Goal: Task Accomplishment & Management: Manage account settings

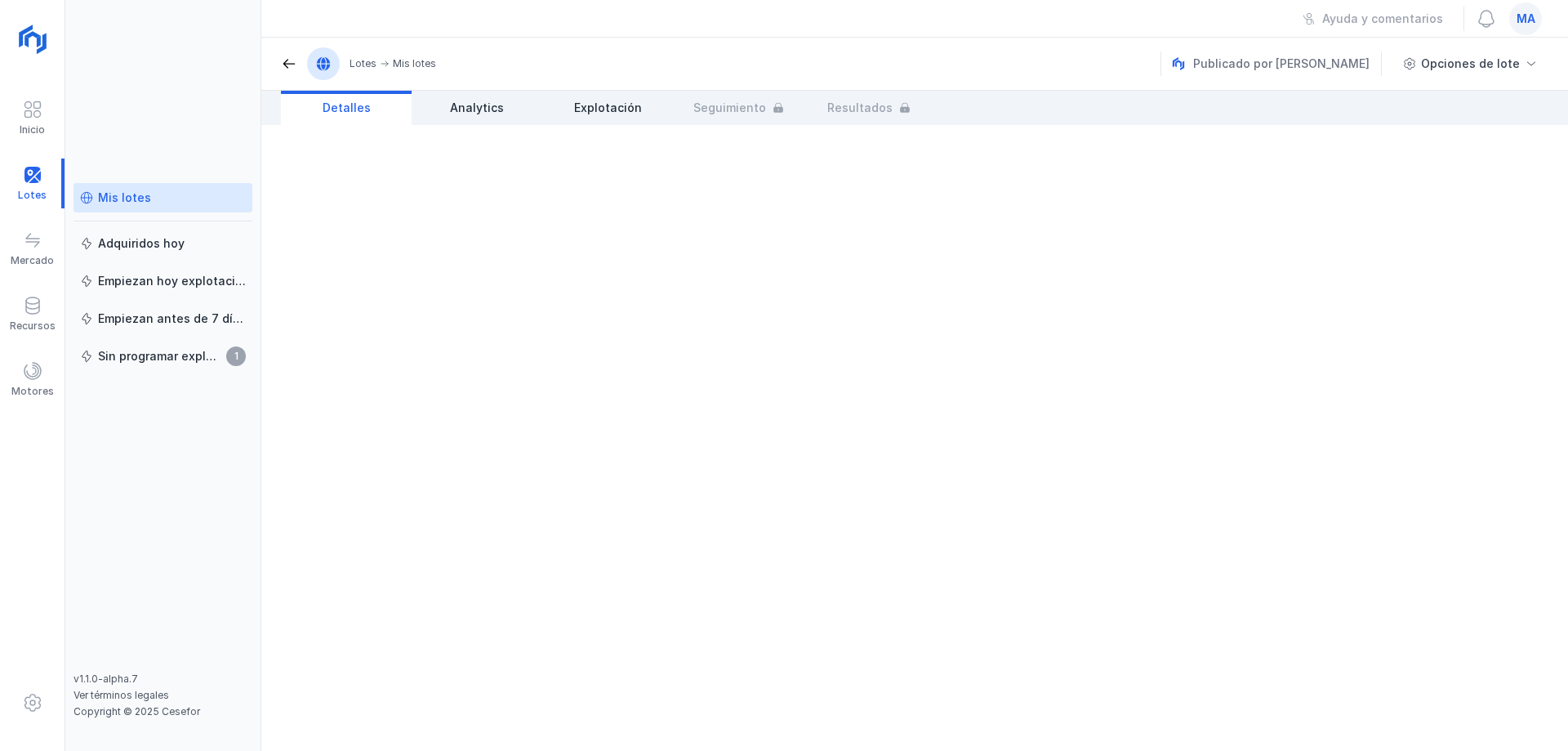
click at [131, 201] on div "Mis lotes" at bounding box center [124, 197] width 53 height 16
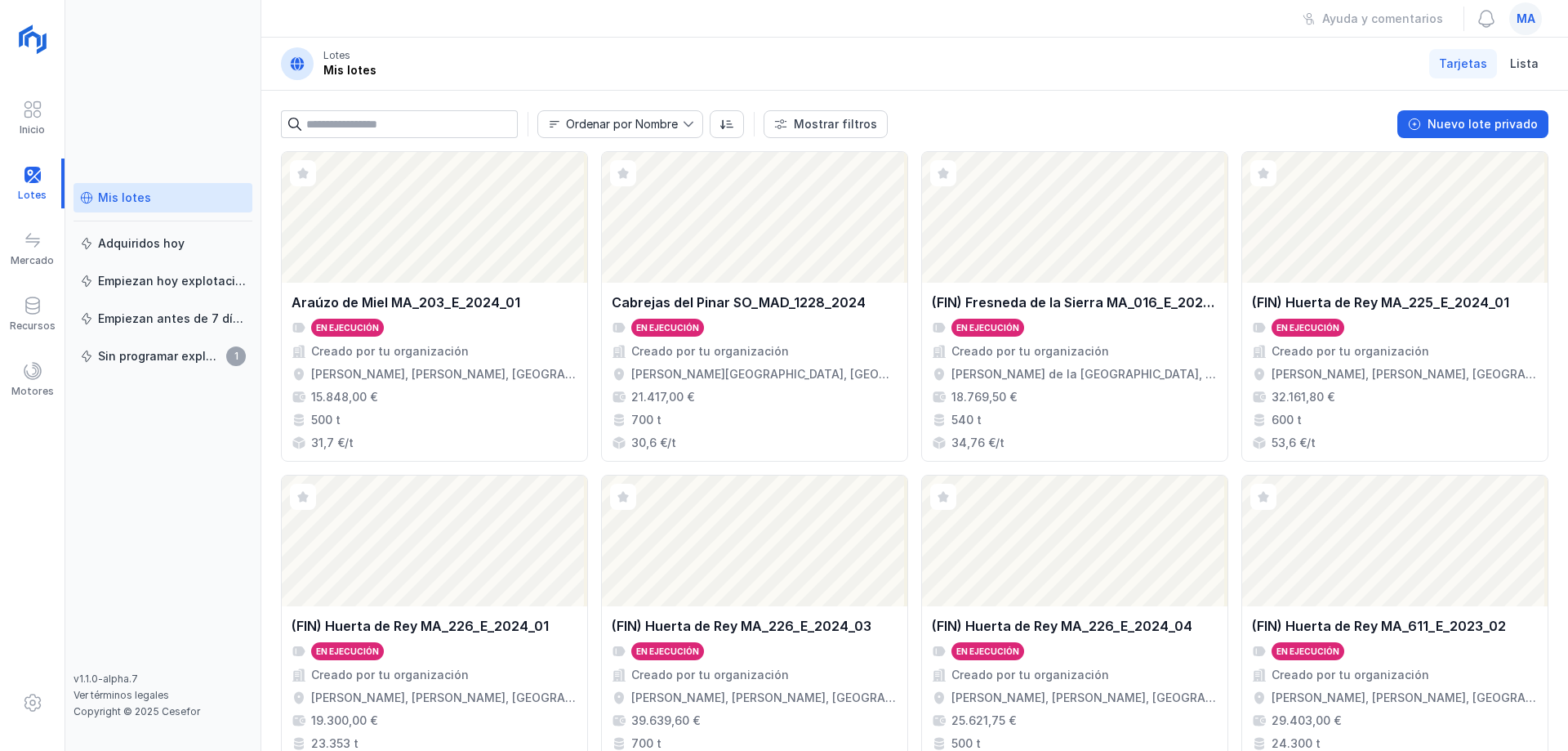
click at [124, 49] on div "Mis lotes Adquiridos [DATE] Empiezan [DATE] explotación Empiezan antes de 7 día…" at bounding box center [163, 376] width 196 height 751
click at [547, 82] on header "Lotes Mis lotes Tarjetas Lista" at bounding box center [915, 64] width 1307 height 53
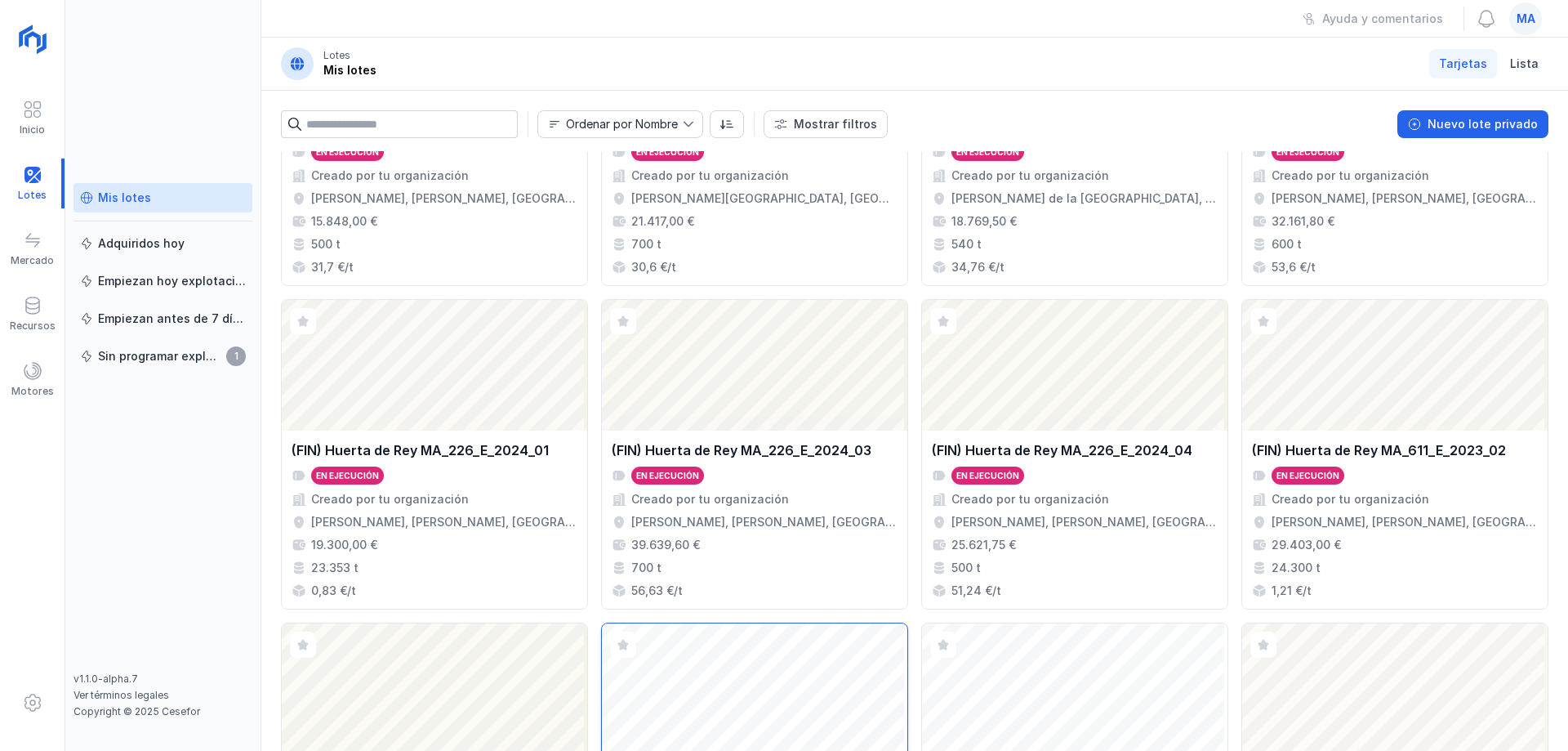
scroll to position [431, 0]
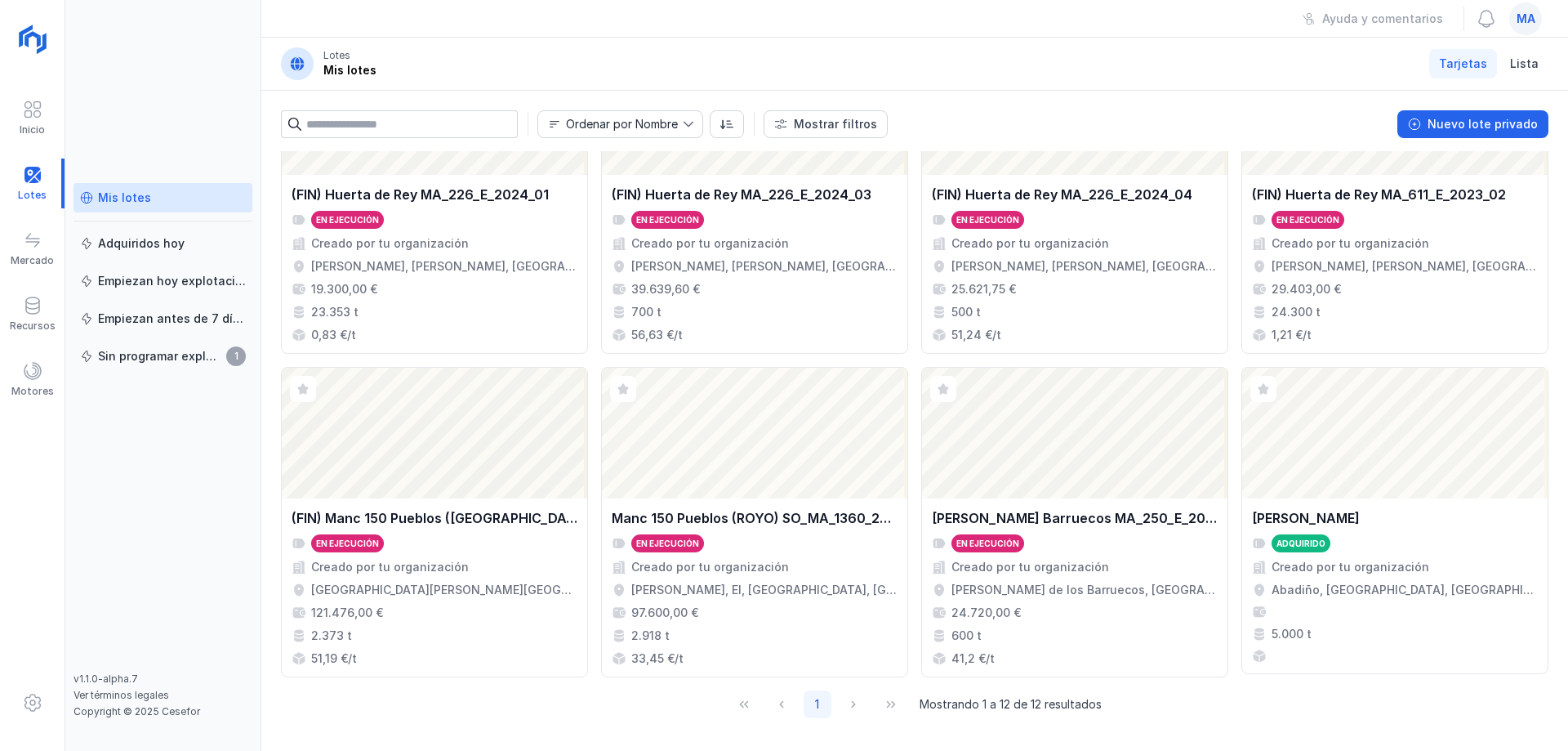
click at [178, 110] on div "Mis lotes Adquiridos [DATE] Empiezan [DATE] explotación Empiezan antes de 7 día…" at bounding box center [163, 376] width 196 height 751
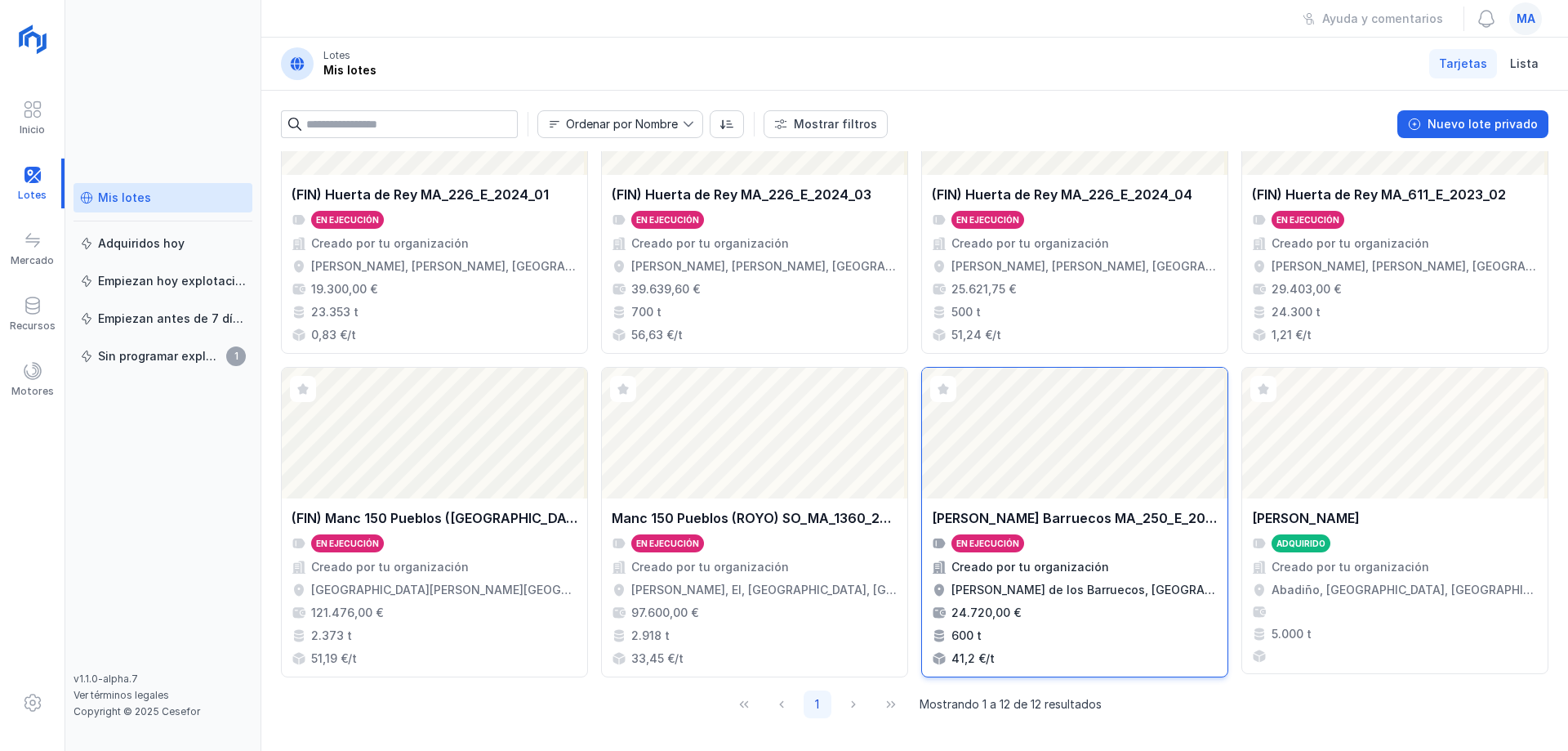
click at [1134, 547] on div "En ejecución" at bounding box center [1074, 542] width 286 height 18
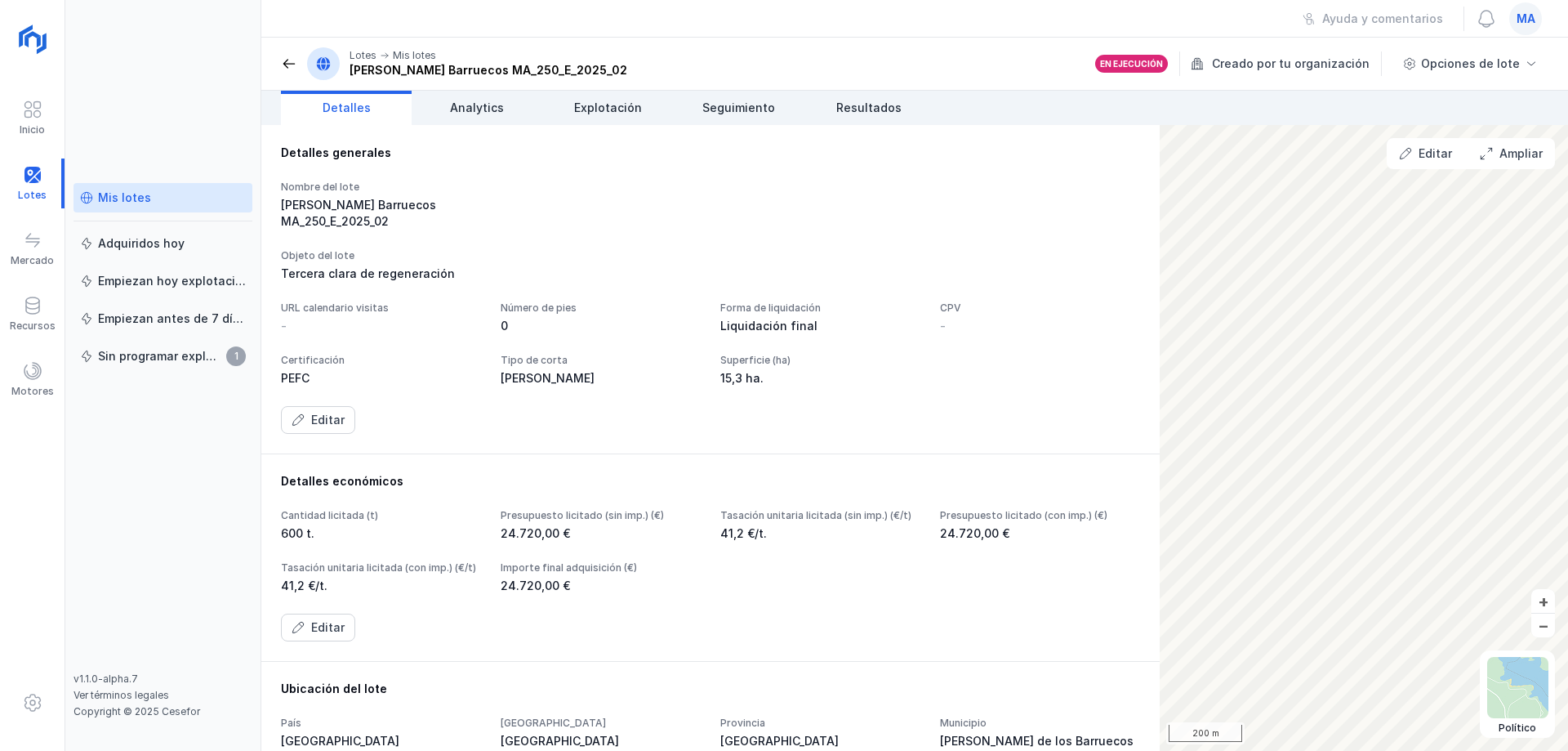
drag, startPoint x: 599, startPoint y: 483, endPoint x: 587, endPoint y: 486, distance: 12.4
click at [600, 454] on div "Detalles generales Nombre del lote [PERSON_NAME] Barruecos MA_250_E_2025_02 Obj…" at bounding box center [710, 290] width 899 height 328
click at [737, 215] on div "Nombre del lote [PERSON_NAME] Barruecos MA_250_E_2025_02 Objeto del lote Tercer…" at bounding box center [710, 307] width 859 height 253
click at [581, 104] on span "Explotación" at bounding box center [608, 108] width 68 height 16
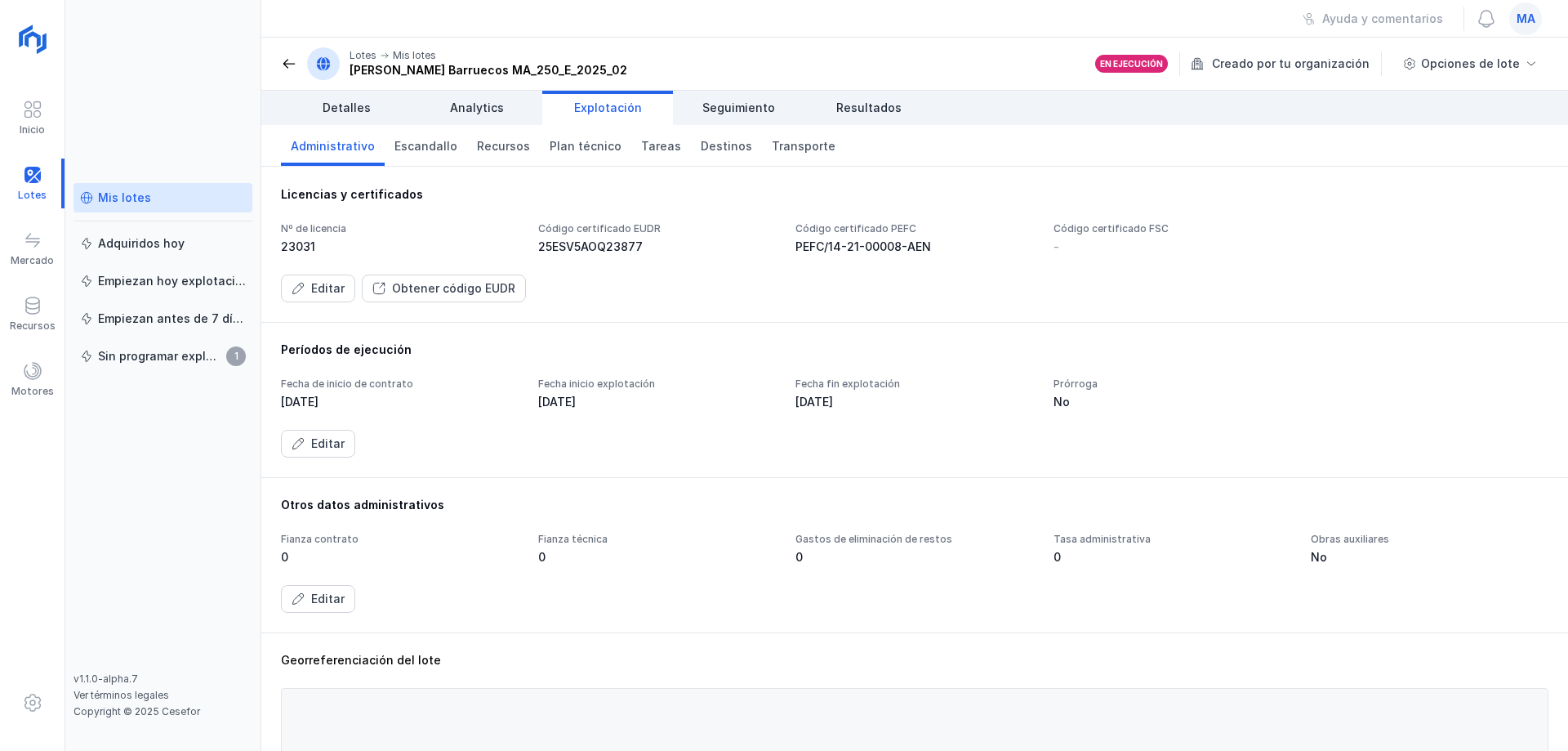
click at [211, 473] on div "Mis lotes Adquiridos [DATE] Empiezan [DATE] explotación Empiezan antes de 7 día…" at bounding box center [163, 427] width 179 height 490
click at [338, 101] on span "Detalles" at bounding box center [346, 108] width 48 height 16
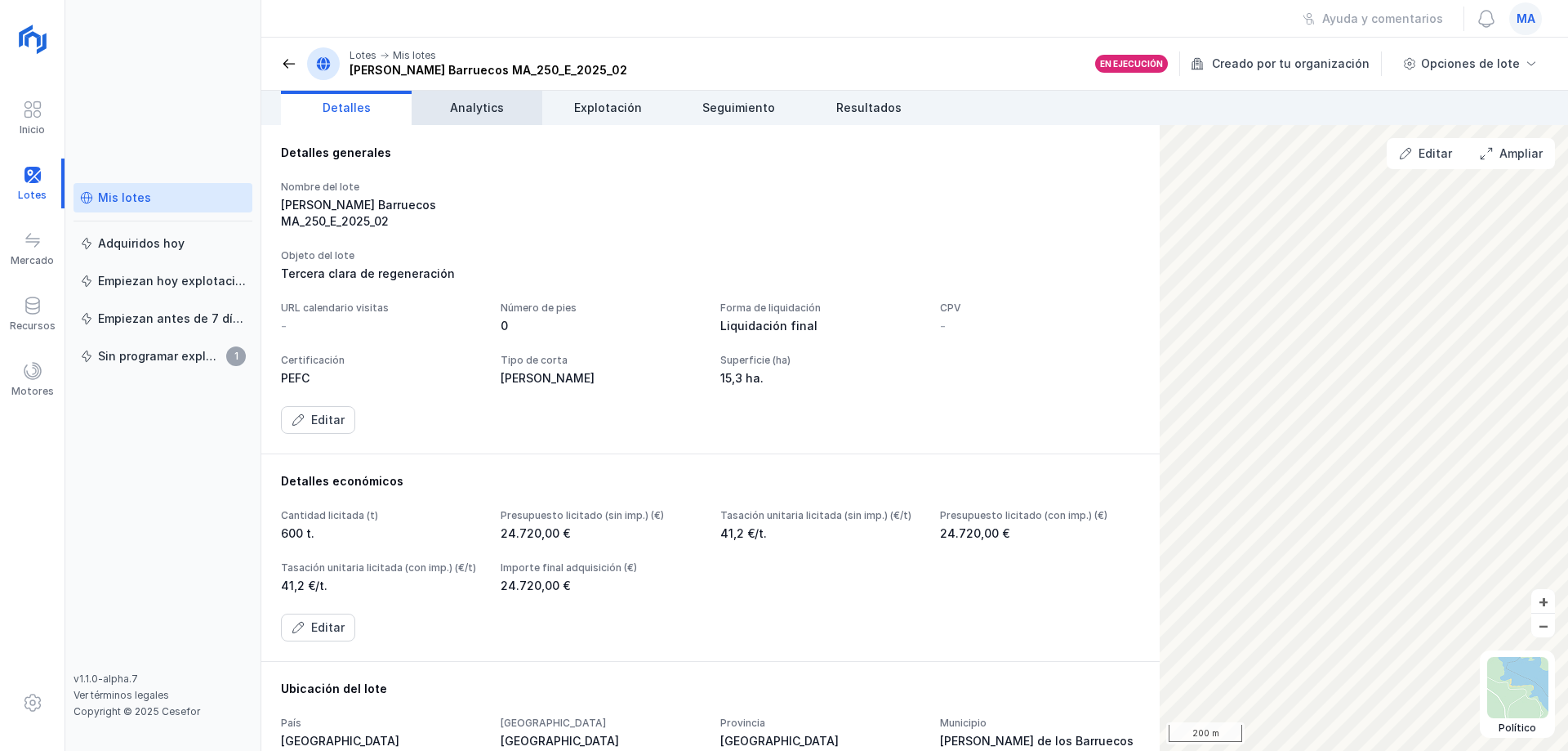
click at [453, 108] on span "Analytics" at bounding box center [476, 108] width 54 height 16
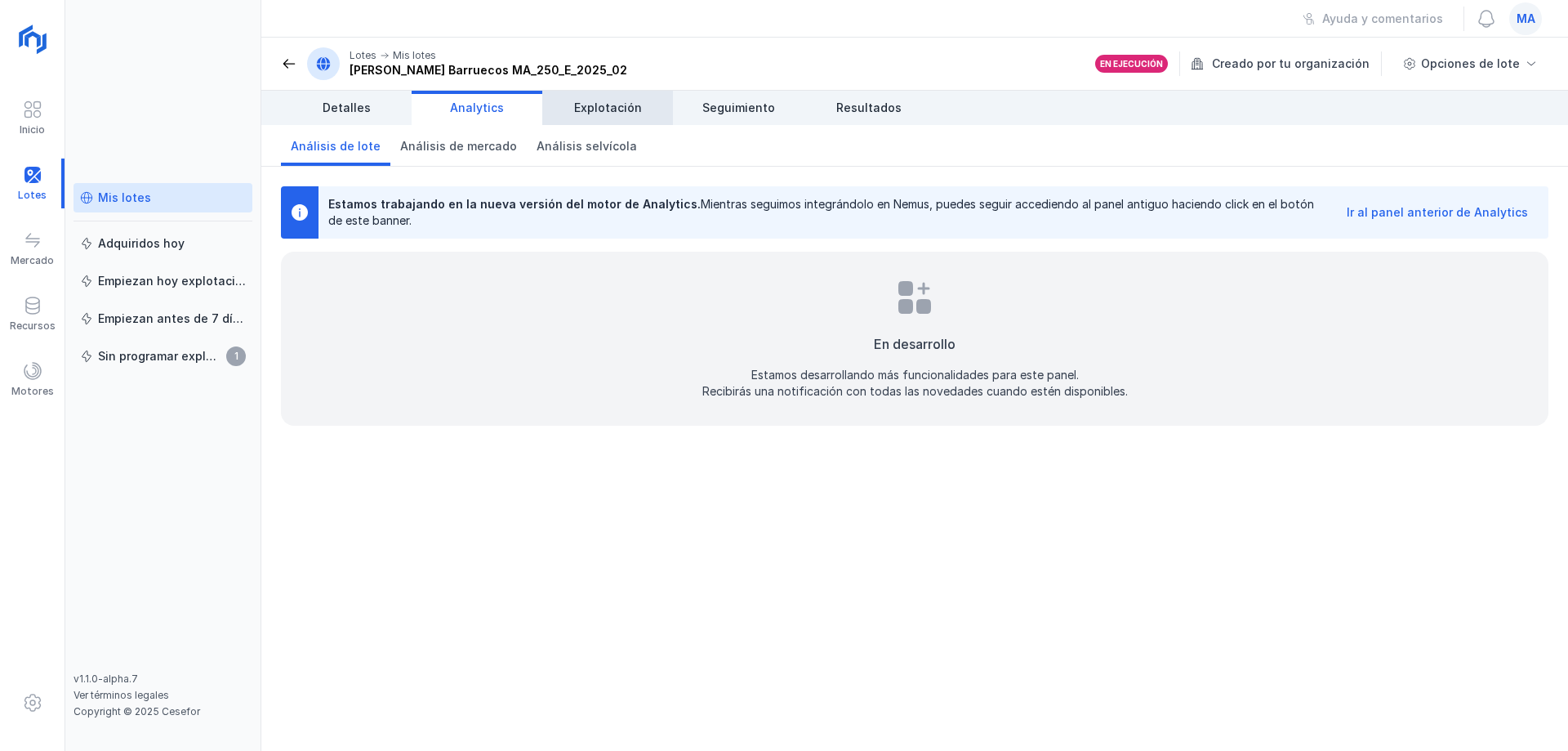
click at [614, 95] on link "Explotación" at bounding box center [607, 108] width 131 height 34
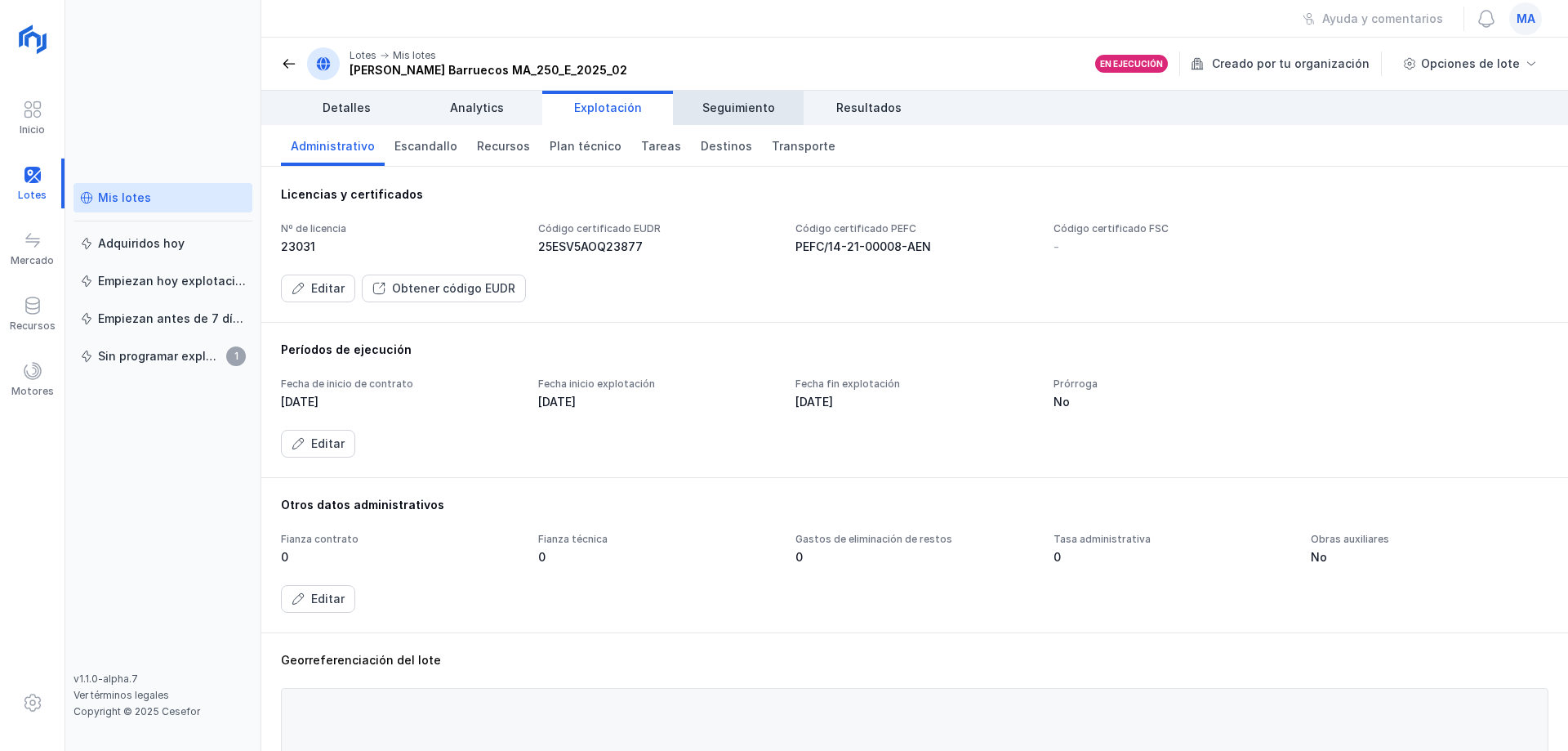
click at [722, 113] on span "Seguimiento" at bounding box center [738, 108] width 73 height 16
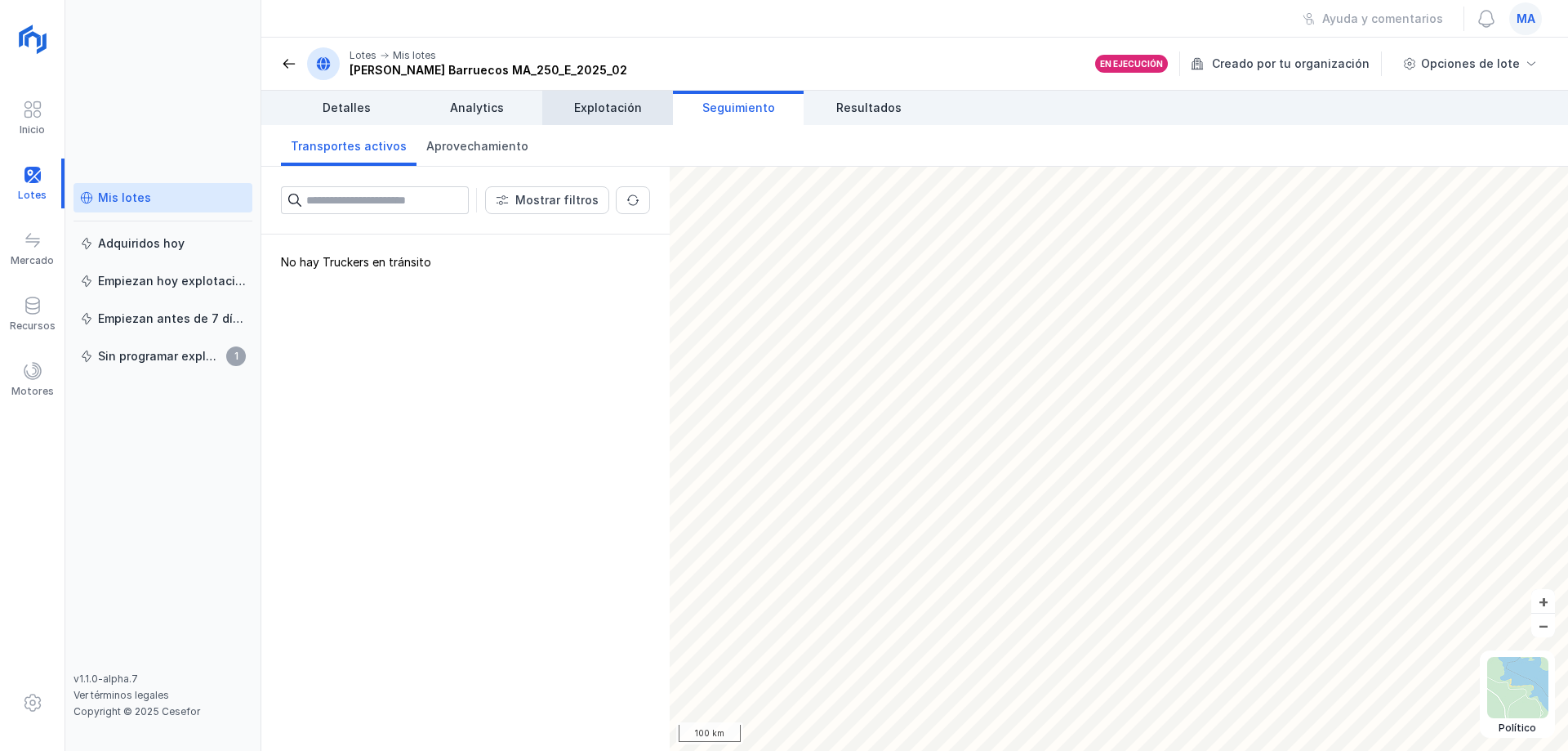
drag, startPoint x: 595, startPoint y: 101, endPoint x: 581, endPoint y: 116, distance: 20.5
click at [595, 102] on span "Explotación" at bounding box center [608, 108] width 68 height 16
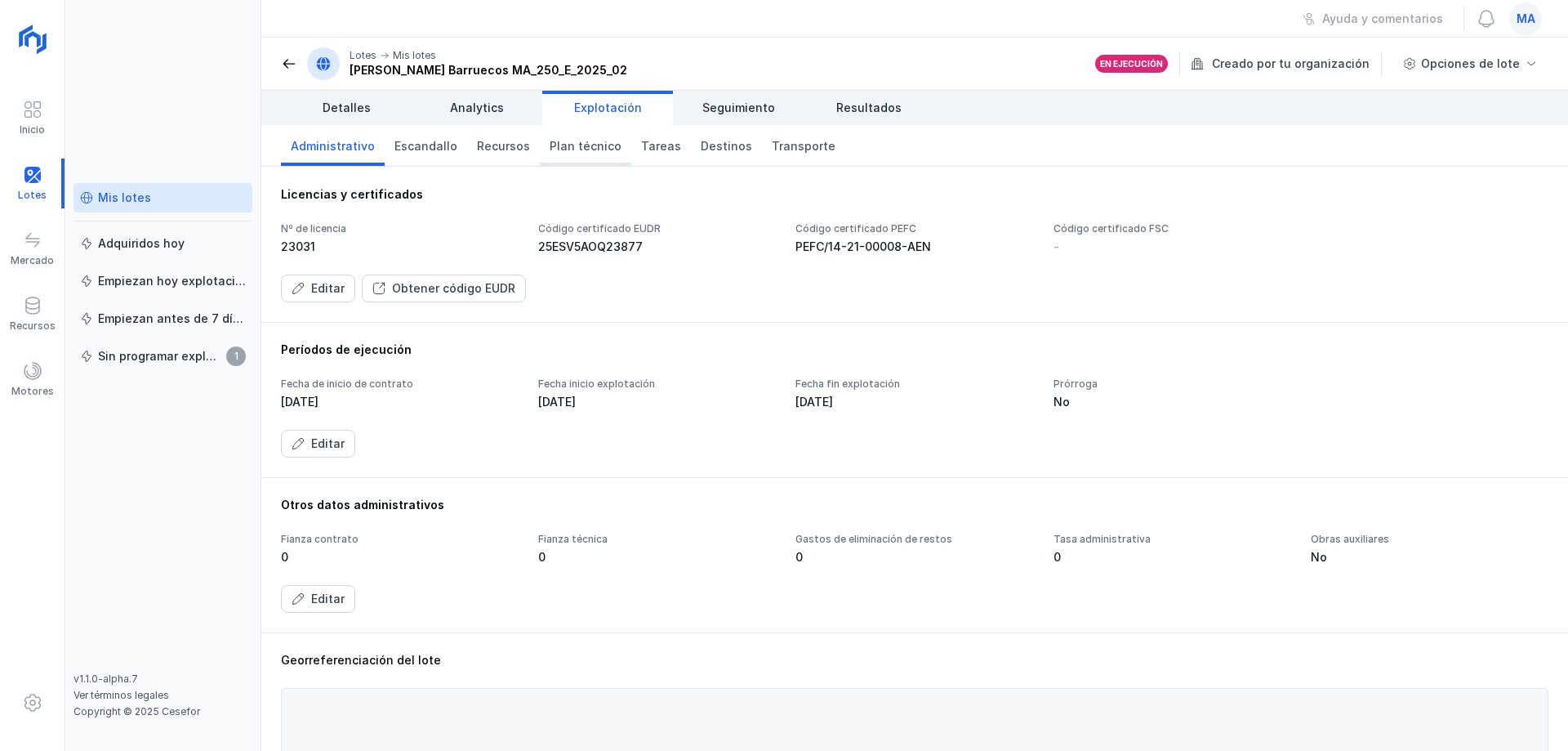
drag, startPoint x: 578, startPoint y: 149, endPoint x: 576, endPoint y: 139, distance: 10.2
click at [578, 147] on span "Plan técnico" at bounding box center [586, 145] width 72 height 16
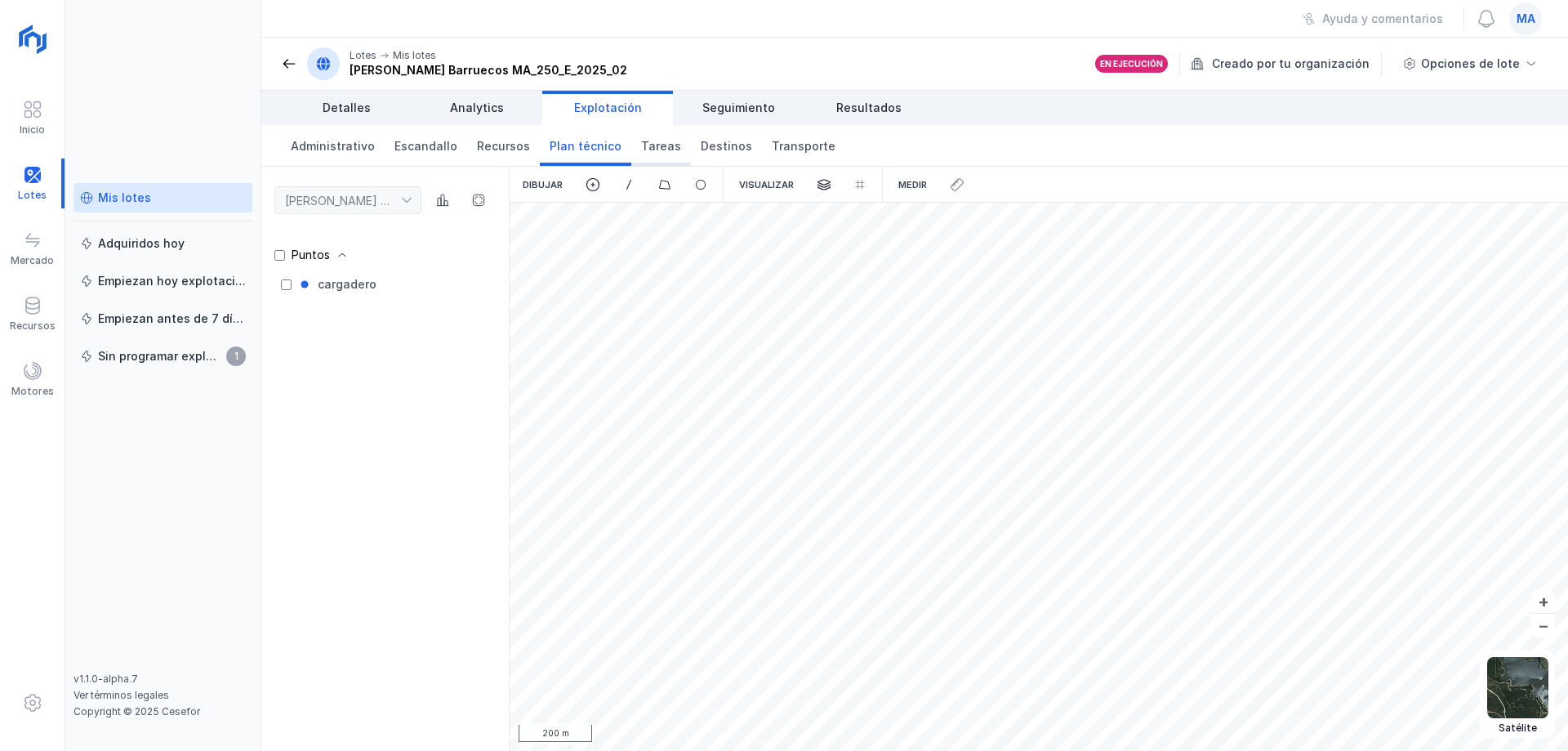
click at [641, 142] on span "Tareas" at bounding box center [661, 145] width 40 height 16
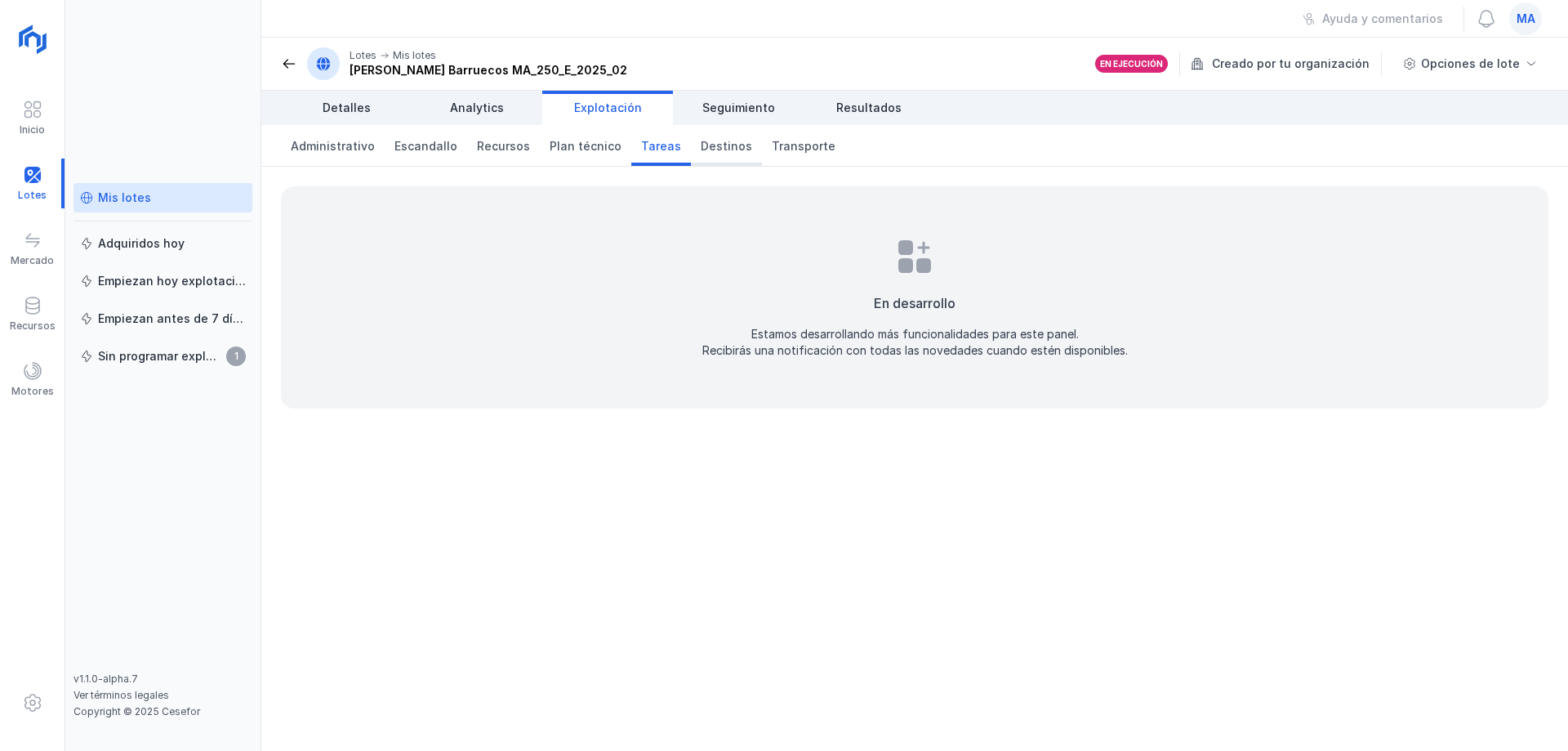
click at [701, 149] on span "Destinos" at bounding box center [726, 145] width 52 height 16
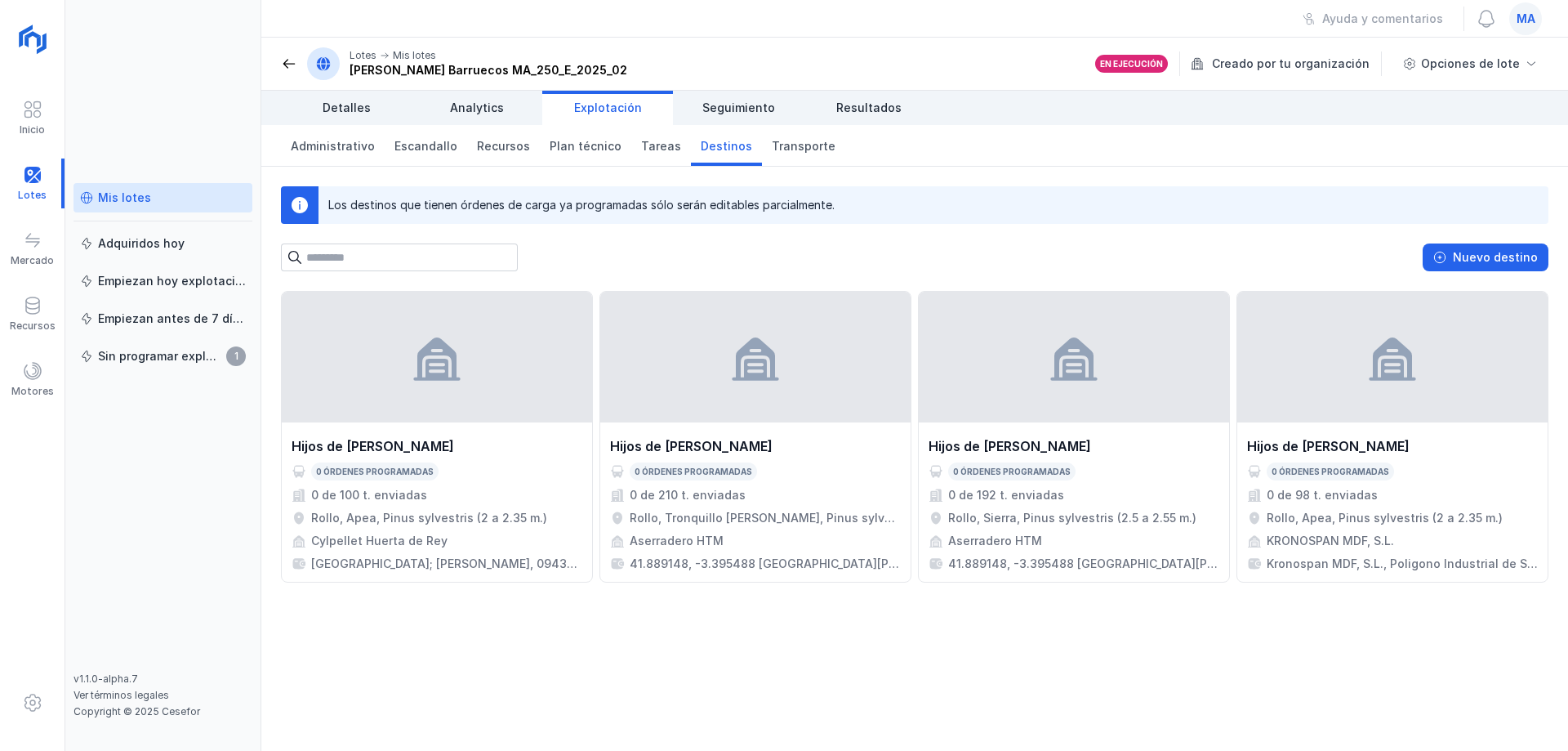
drag, startPoint x: 769, startPoint y: 208, endPoint x: 793, endPoint y: 199, distance: 25.6
click at [777, 205] on div "Los destinos que tienen órdenes de carga ya programadas sólo serán editables pa…" at bounding box center [581, 205] width 506 height 16
click at [831, 204] on div "Los destinos que tienen órdenes de carga ya programadas sólo serán editables pa…" at bounding box center [581, 205] width 506 height 16
drag, startPoint x: 835, startPoint y: 204, endPoint x: 730, endPoint y: 198, distance: 105.2
click at [730, 198] on div "Los destinos que tienen órdenes de carga ya programadas sólo serán editables pa…" at bounding box center [933, 205] width 1230 height 38
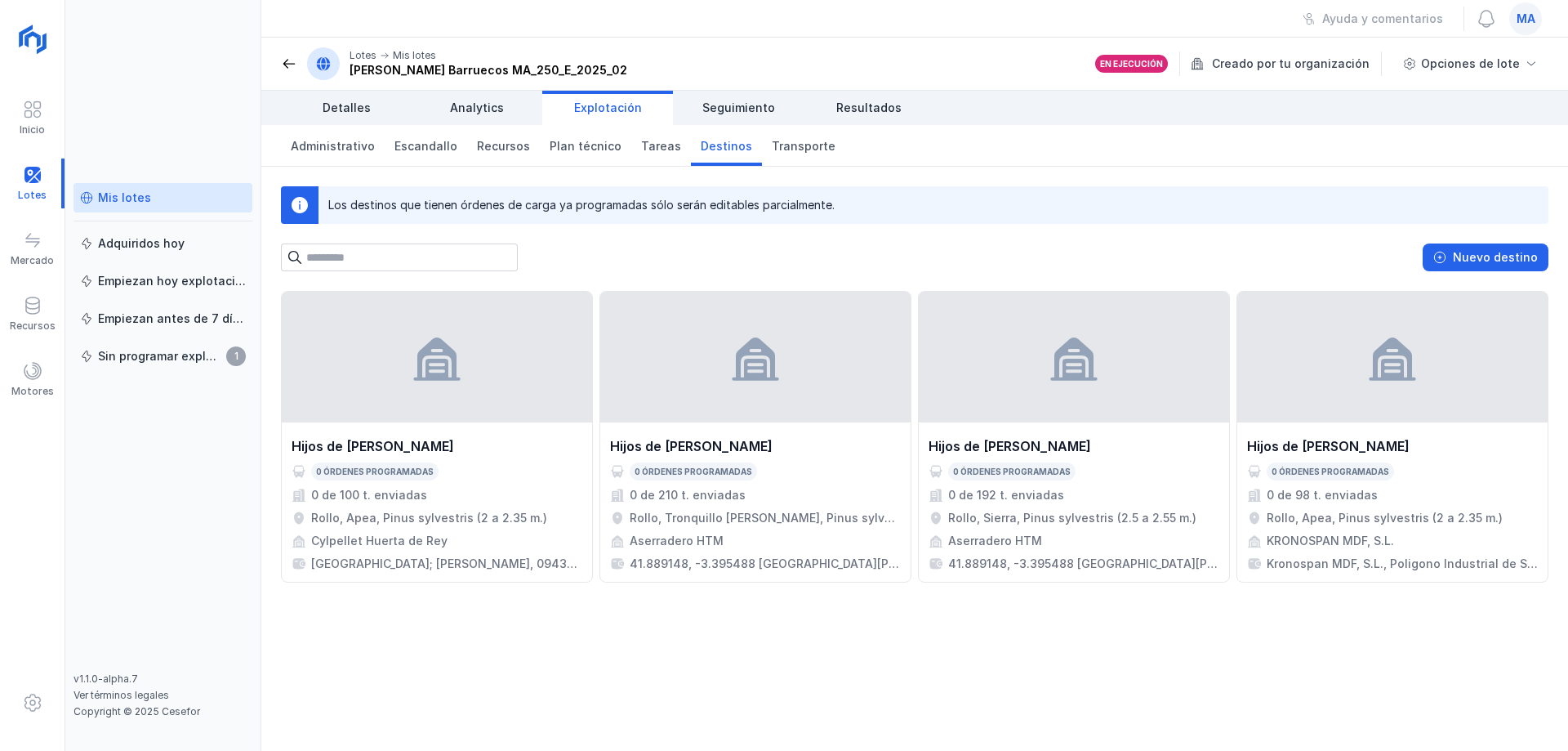
click at [753, 208] on div "Los destinos que tienen órdenes de carga ya programadas sólo serán editables pa…" at bounding box center [581, 205] width 506 height 16
drag, startPoint x: 478, startPoint y: 200, endPoint x: 455, endPoint y: 208, distance: 24.4
click at [477, 201] on div "Los destinos que tienen órdenes de carga ya programadas sólo serán editables pa…" at bounding box center [581, 205] width 506 height 16
click at [193, 103] on div "Mis lotes Adquiridos [DATE] Empiezan [DATE] explotación Empiezan antes de 7 día…" at bounding box center [163, 376] width 196 height 751
click at [483, 677] on div "Hijos de [PERSON_NAME] 0 órdenes programadas 0 de 100 t. enviadas Rollo, Apea, …" at bounding box center [915, 521] width 1307 height 460
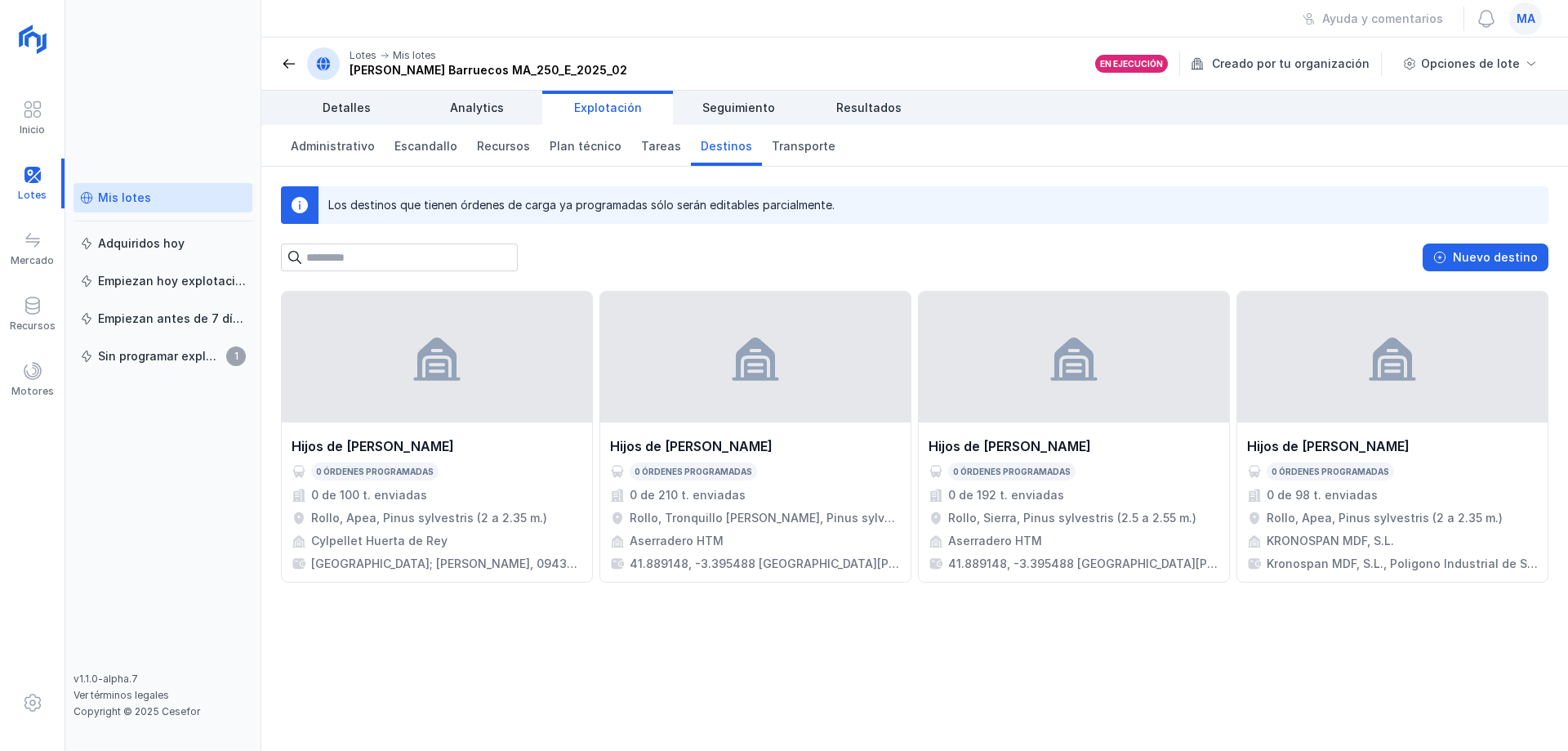
click at [906, 242] on div "Los destinos que tienen órdenes de carga ya programadas sólo serán editables pa…" at bounding box center [915, 219] width 1307 height 105
drag, startPoint x: 852, startPoint y: 208, endPoint x: 725, endPoint y: 194, distance: 127.8
click at [725, 194] on div "Los destinos que tienen órdenes de carga ya programadas sólo serán editables pa…" at bounding box center [933, 205] width 1230 height 38
click at [692, 202] on div "Los destinos que tienen órdenes de carga ya programadas sólo serán editables pa…" at bounding box center [581, 205] width 506 height 16
drag, startPoint x: 801, startPoint y: 209, endPoint x: 912, endPoint y: 215, distance: 111.2
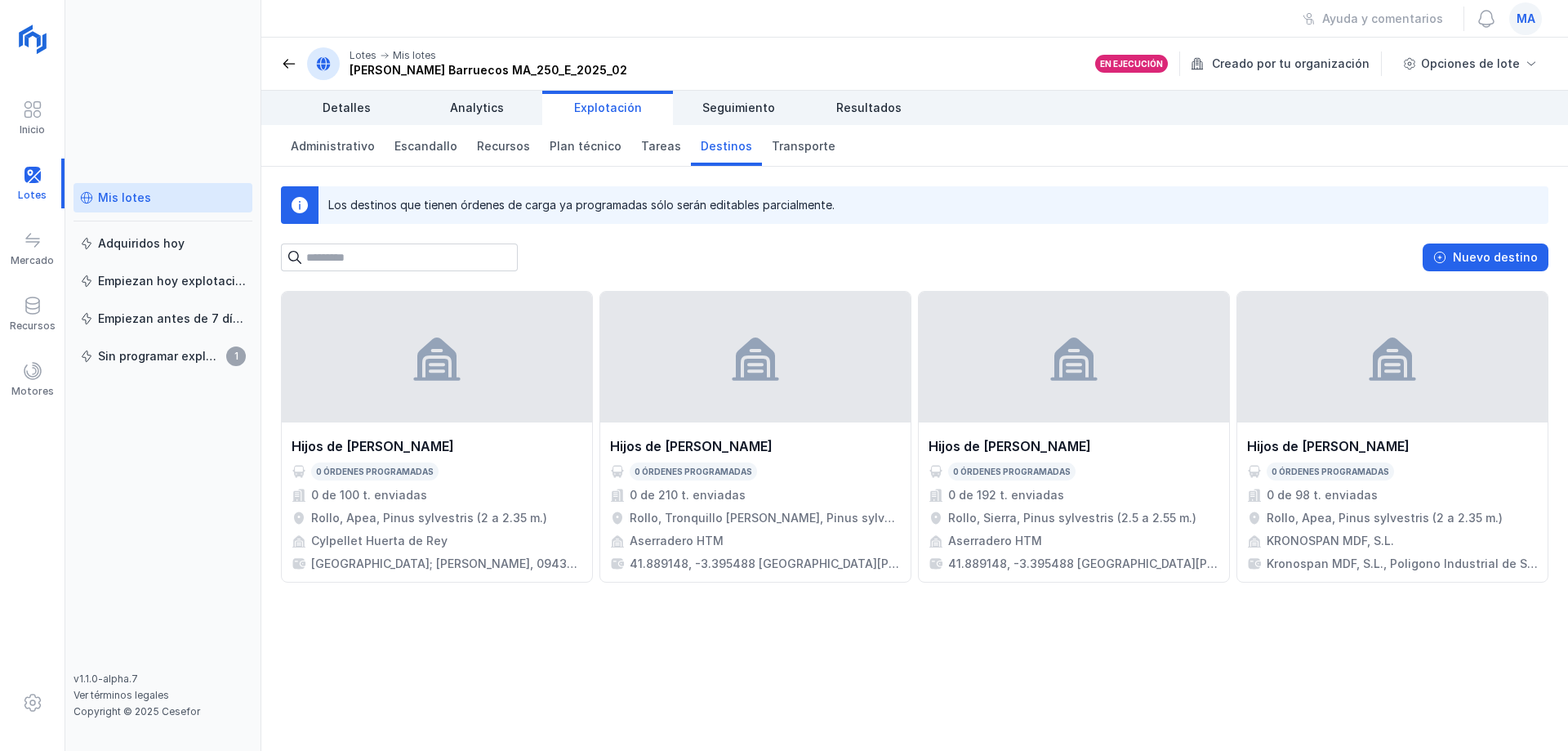
click at [845, 213] on div "Los destinos que tienen órdenes de carga ya programadas sólo serán editables pa…" at bounding box center [933, 205] width 1230 height 38
click at [917, 215] on div "Los destinos que tienen órdenes de carga ya programadas sólo serán editables pa…" at bounding box center [933, 205] width 1230 height 38
click at [914, 265] on div "Nuevo destino" at bounding box center [915, 257] width 1267 height 27
click at [857, 204] on div "Los destinos que tienen órdenes de carga ya programadas sólo serán editables pa…" at bounding box center [933, 205] width 1230 height 38
click at [280, 51] on header "Lotes Mis lotes [PERSON_NAME] Barruecos MA_250_E_2025_02 En ejecución Creado po…" at bounding box center [915, 64] width 1307 height 53
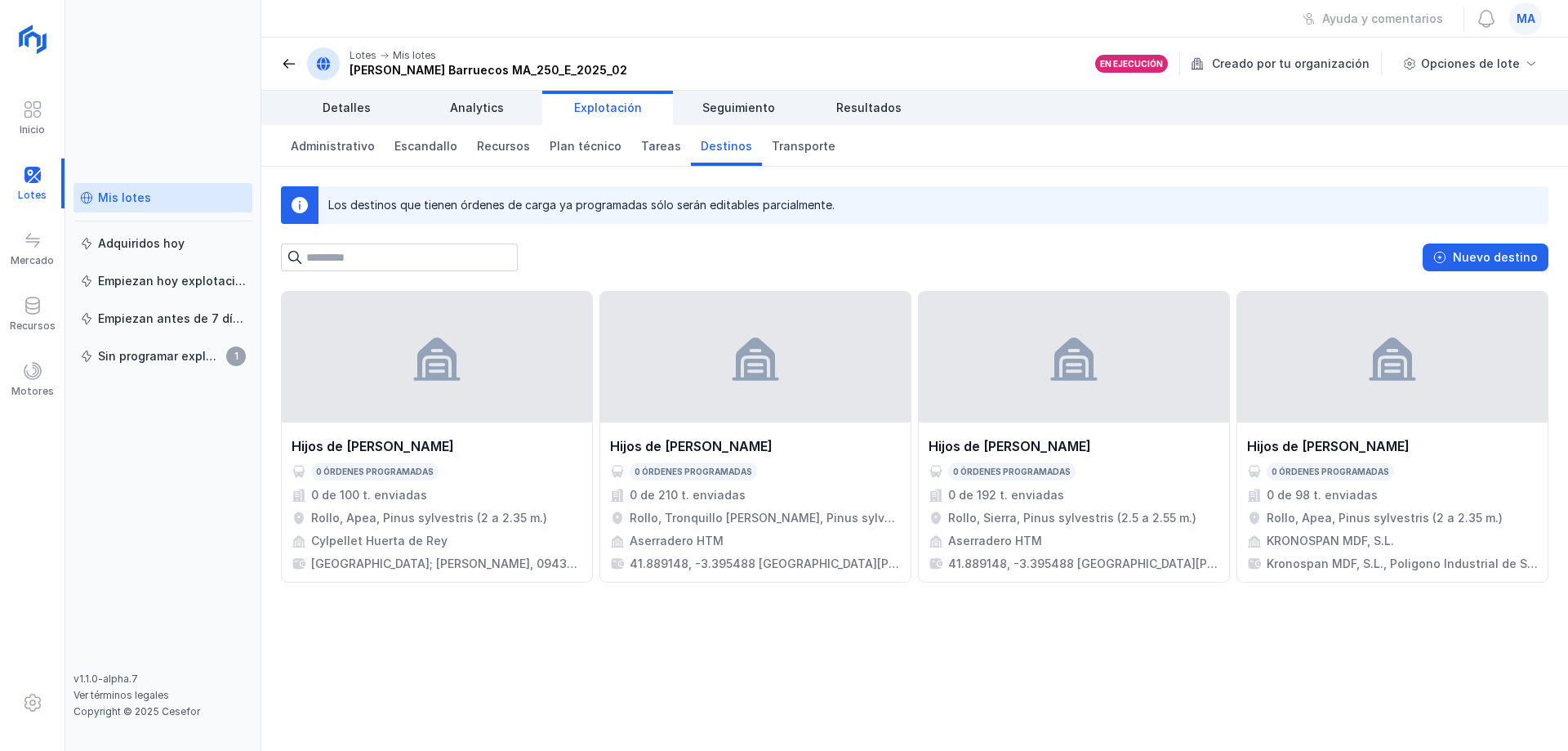
click at [282, 66] on span at bounding box center [289, 63] width 16 height 16
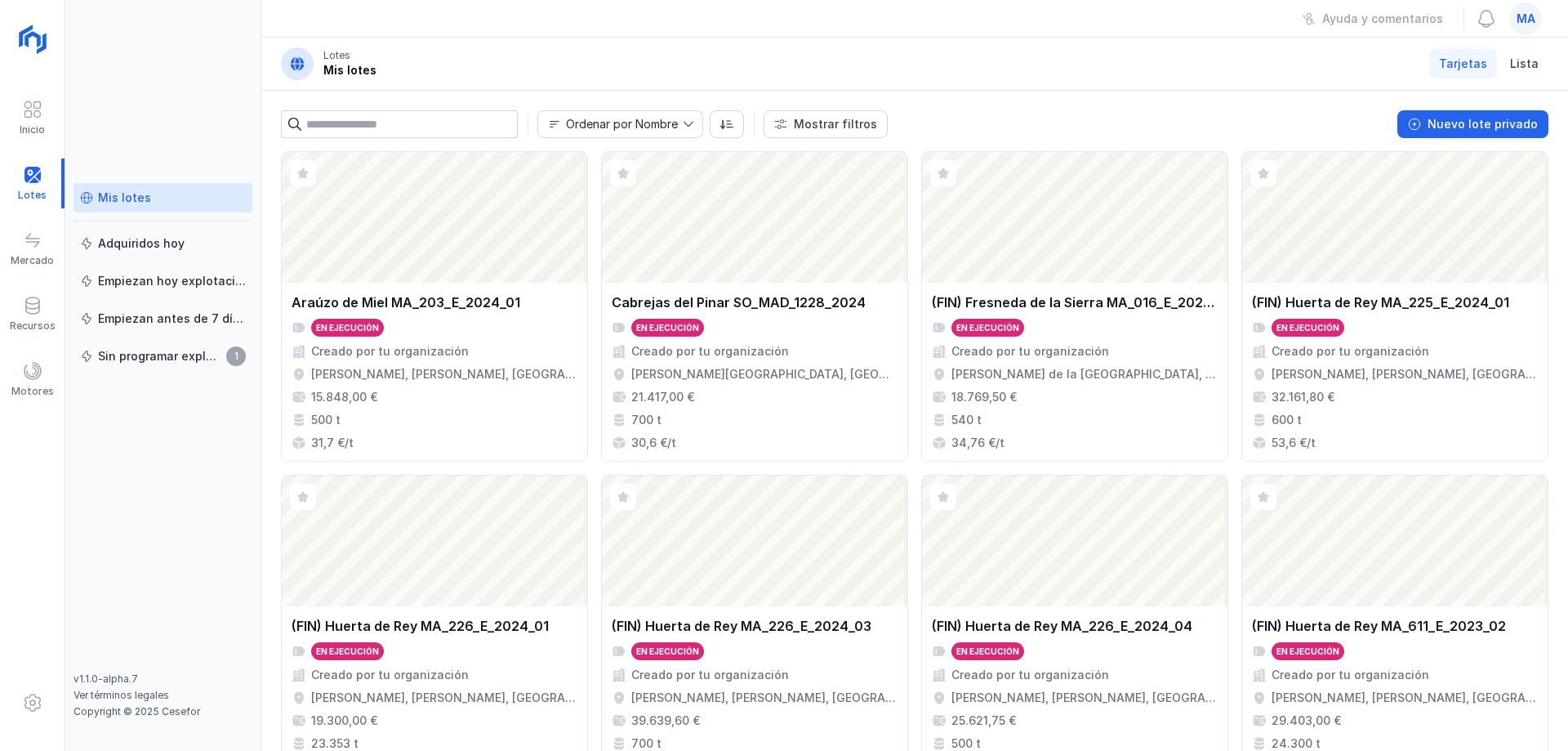
click at [987, 71] on header "Lotes Mis lotes Tarjetas Lista" at bounding box center [915, 64] width 1307 height 53
click at [830, 49] on header "Lotes Mis lotes Tarjetas Lista" at bounding box center [915, 64] width 1307 height 53
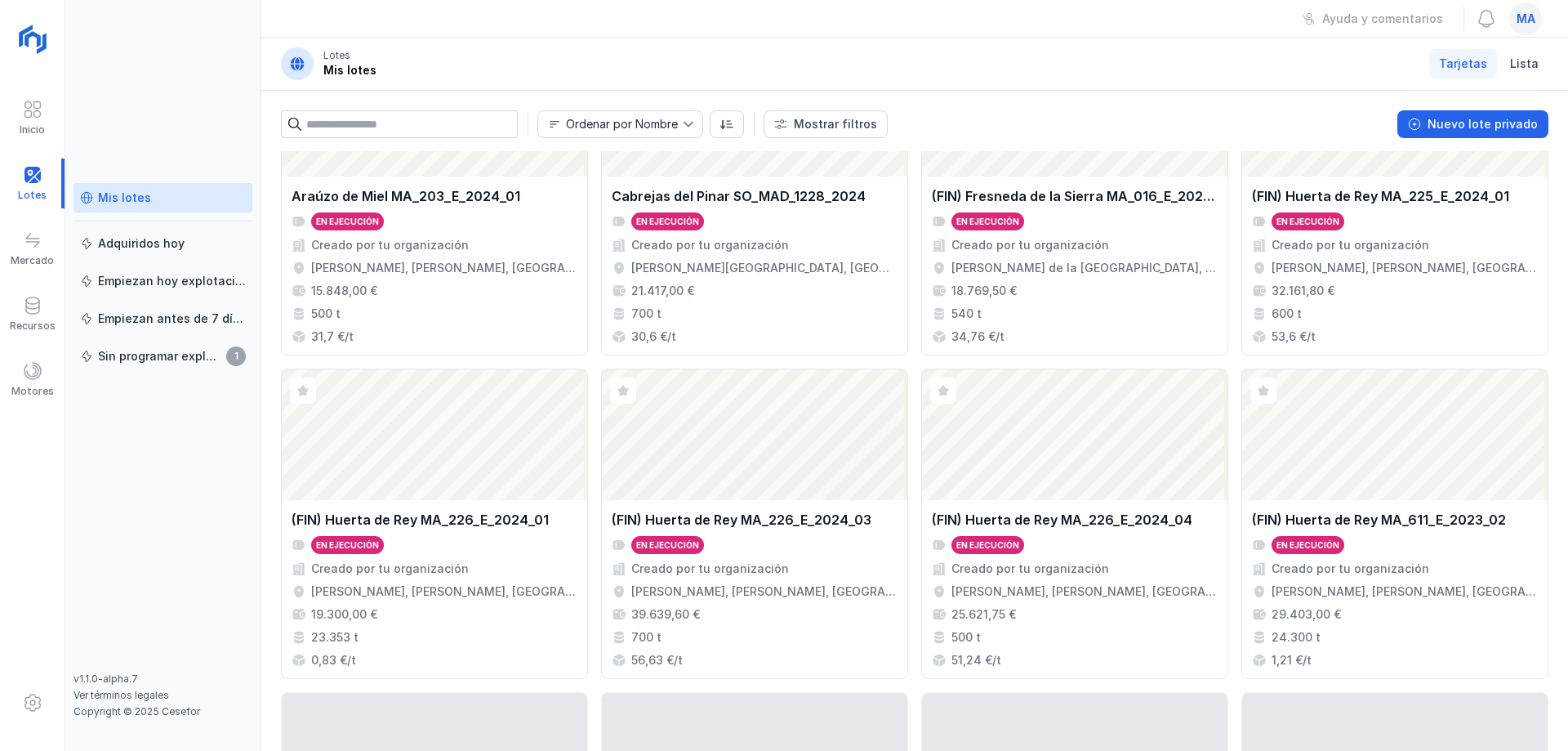
scroll to position [326, 0]
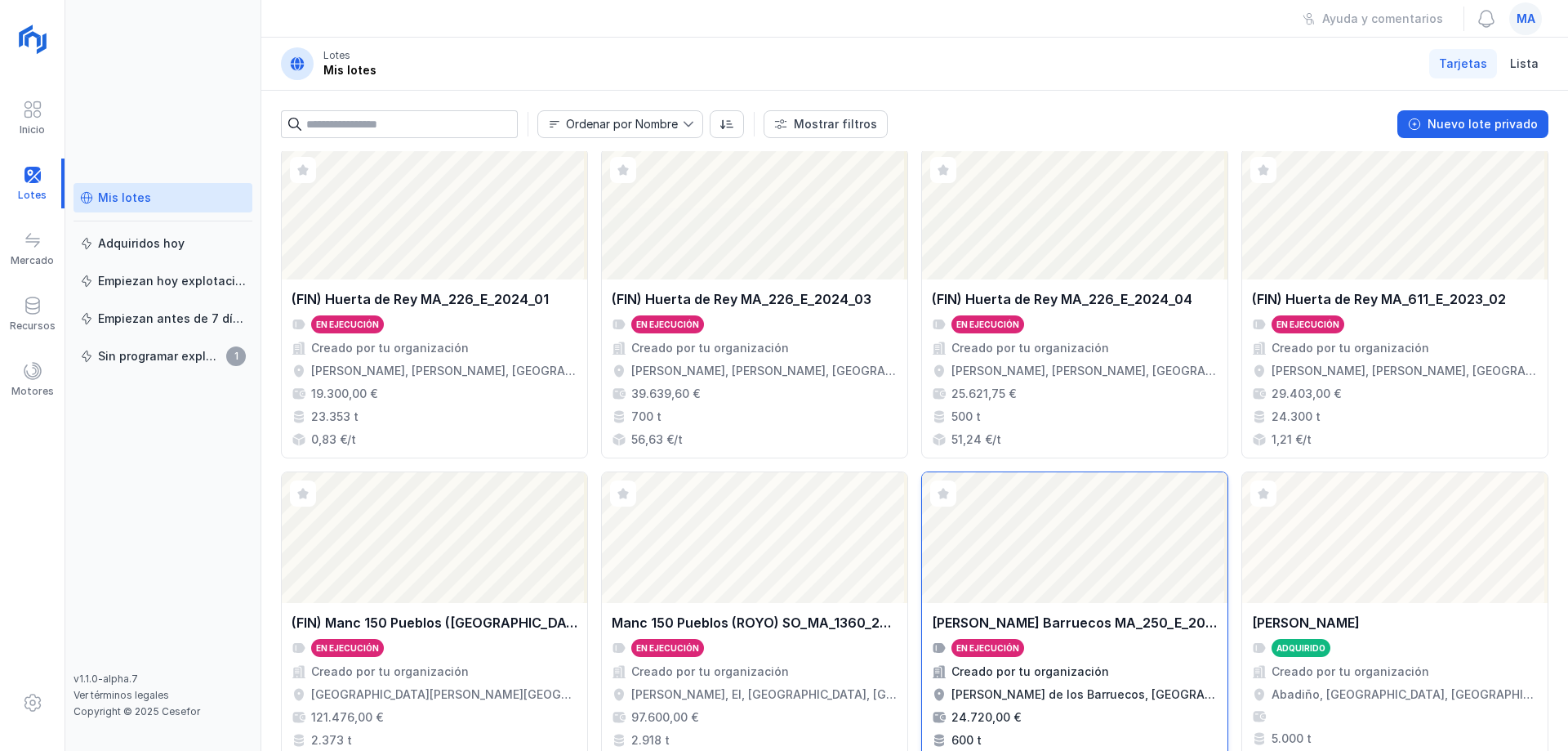
click at [1058, 599] on div "Abrir lote" at bounding box center [1075, 538] width 305 height 131
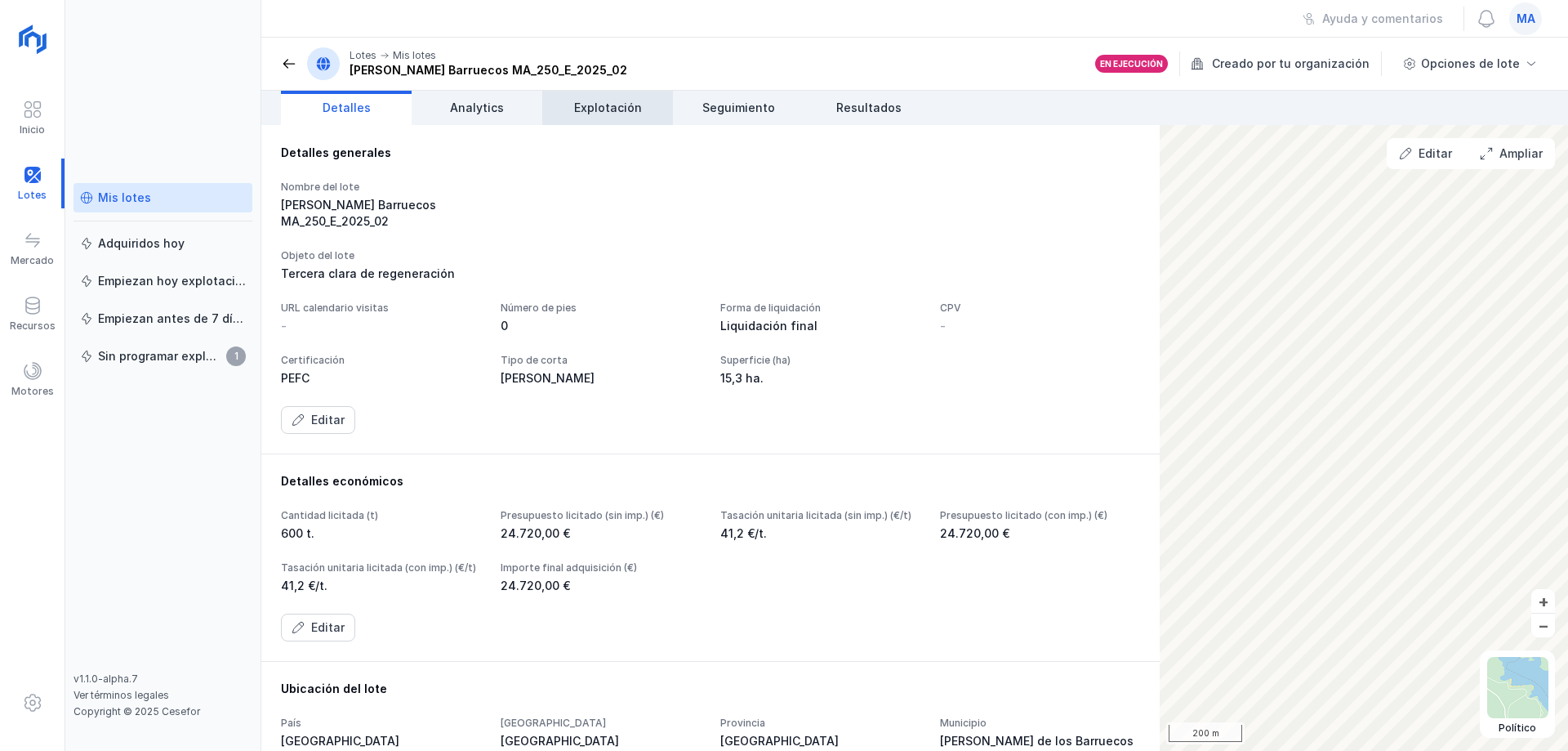
click at [575, 112] on span "Explotación" at bounding box center [608, 108] width 68 height 16
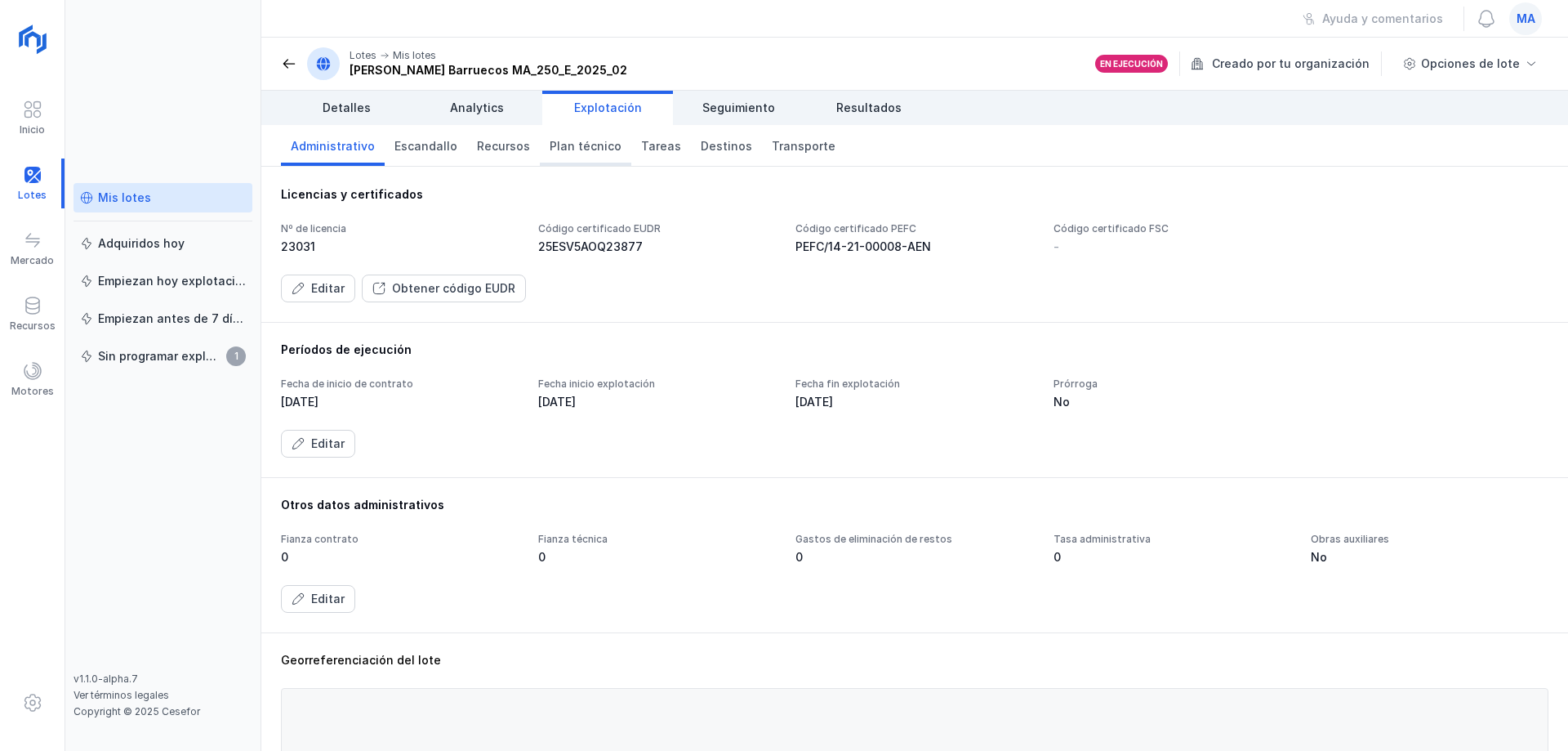
click at [606, 142] on link "Plan técnico" at bounding box center [585, 145] width 91 height 41
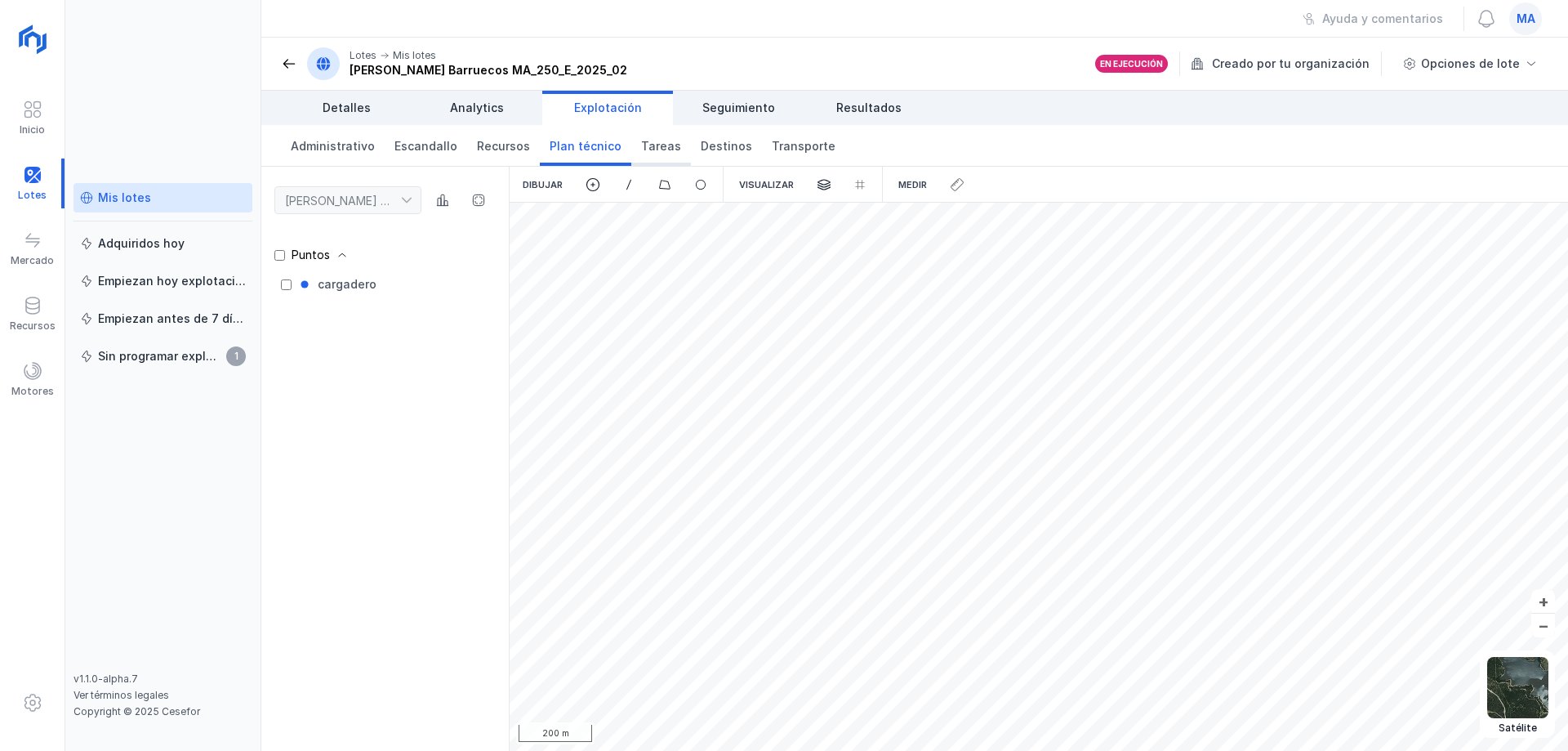
click at [645, 155] on link "Tareas" at bounding box center [660, 145] width 59 height 41
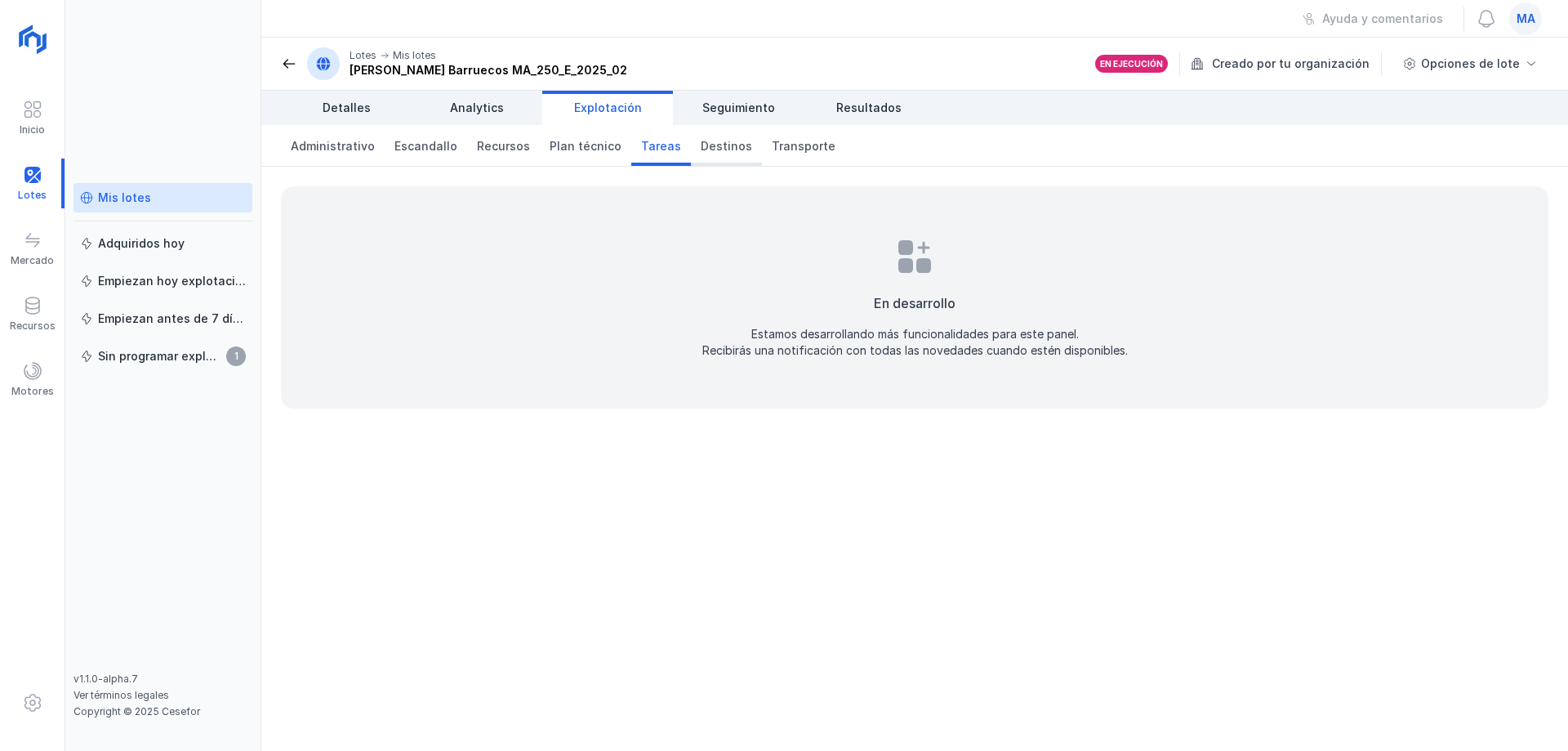
click at [704, 150] on span "Destinos" at bounding box center [726, 145] width 52 height 16
